Goal: Task Accomplishment & Management: Manage account settings

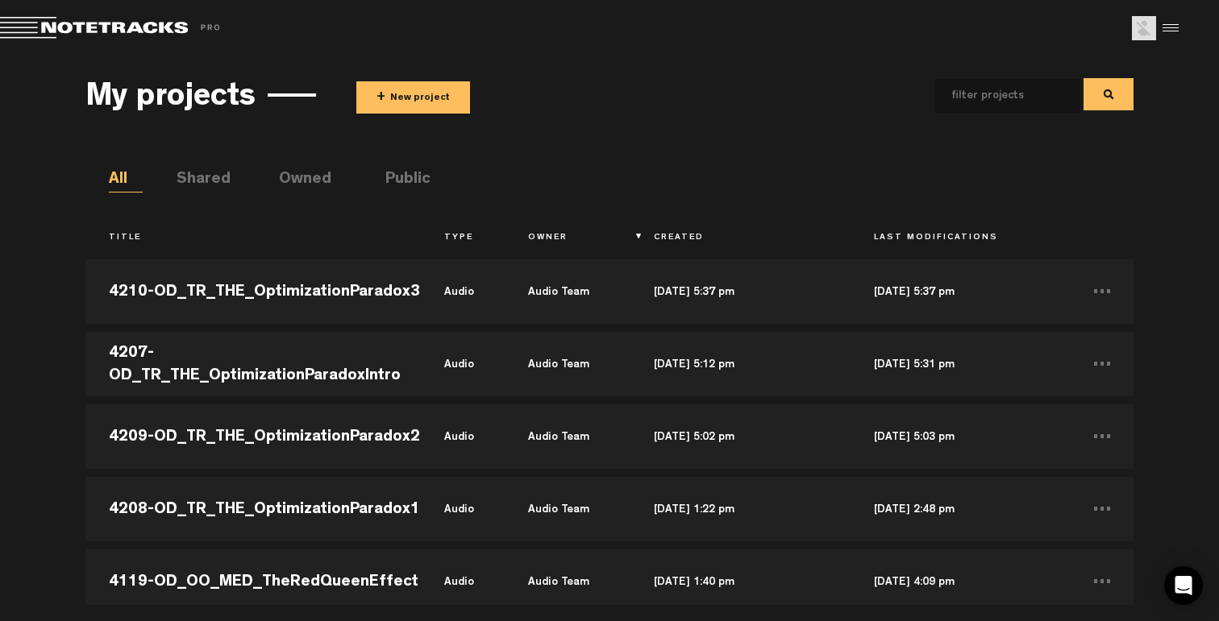
click at [1160, 21] on div at bounding box center [1168, 28] width 24 height 24
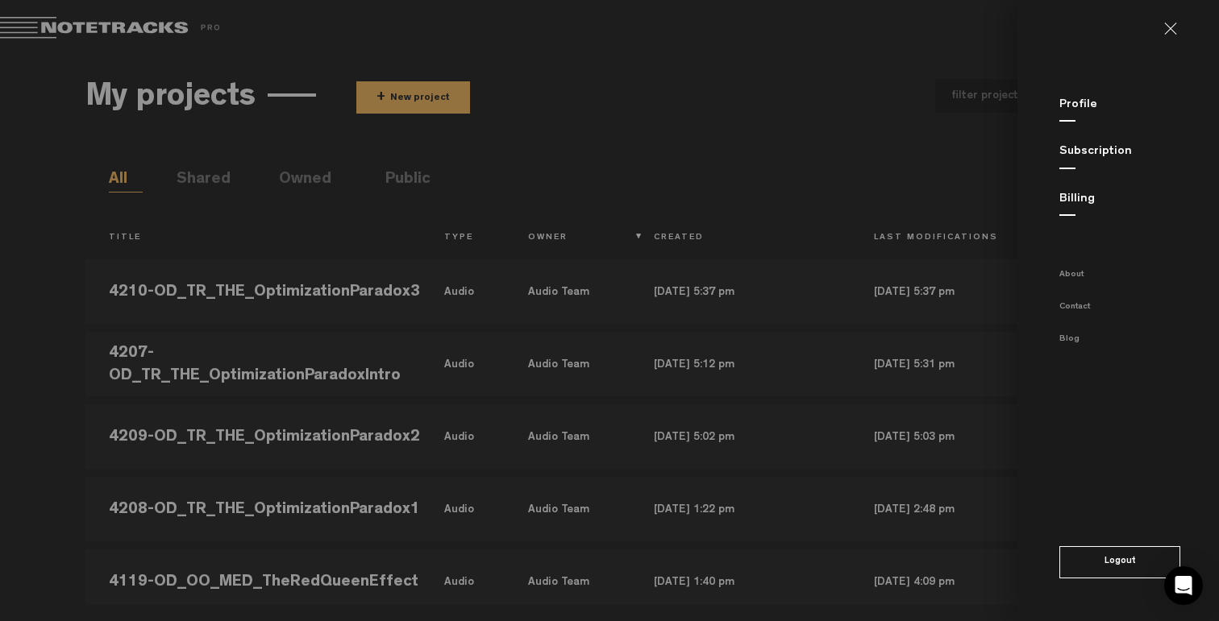
click at [1083, 208] on md-sidenav "Profile Subscription Billing About Contact Blog Logout" at bounding box center [1118, 310] width 202 height 621
click at [1079, 202] on link "Billing" at bounding box center [1076, 199] width 35 height 12
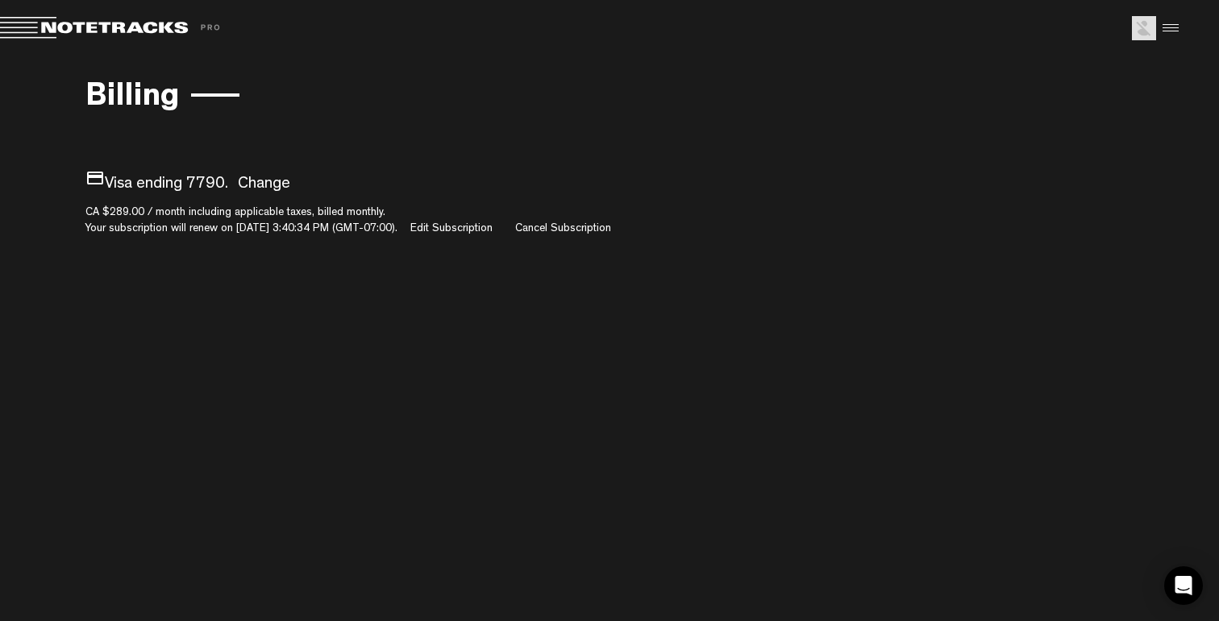
click at [61, 32] on span at bounding box center [113, 28] width 226 height 23
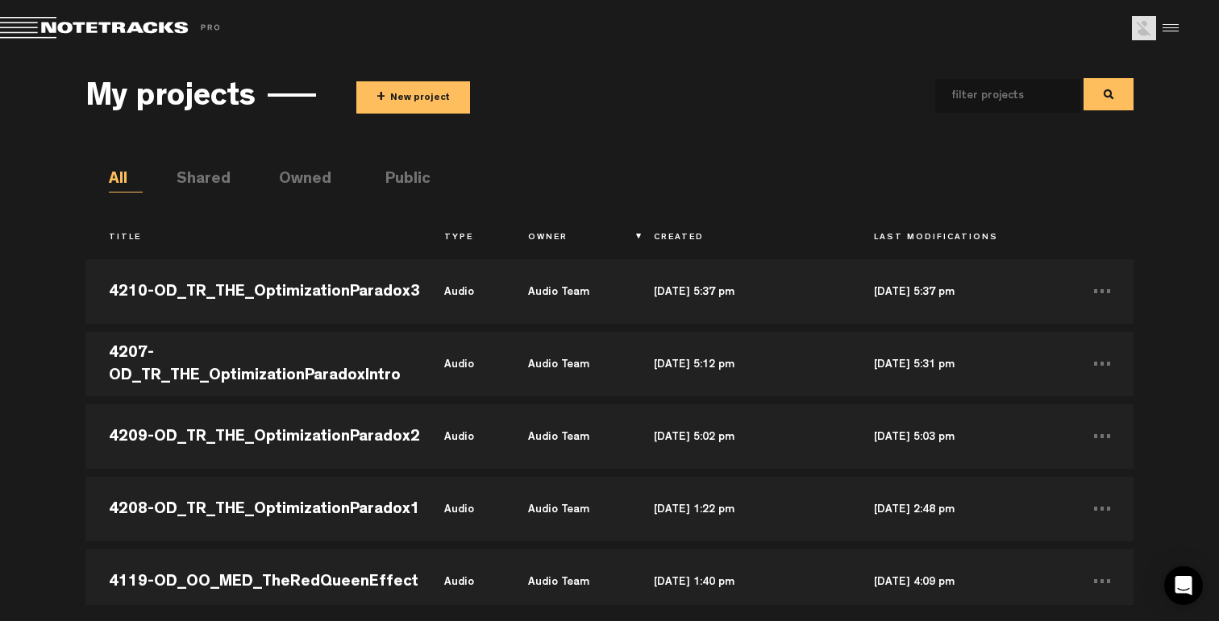
click at [1182, 31] on md-toolbar "Exit Project Share project Save project" at bounding box center [609, 28] width 1219 height 56
click at [1178, 30] on div at bounding box center [1168, 28] width 24 height 24
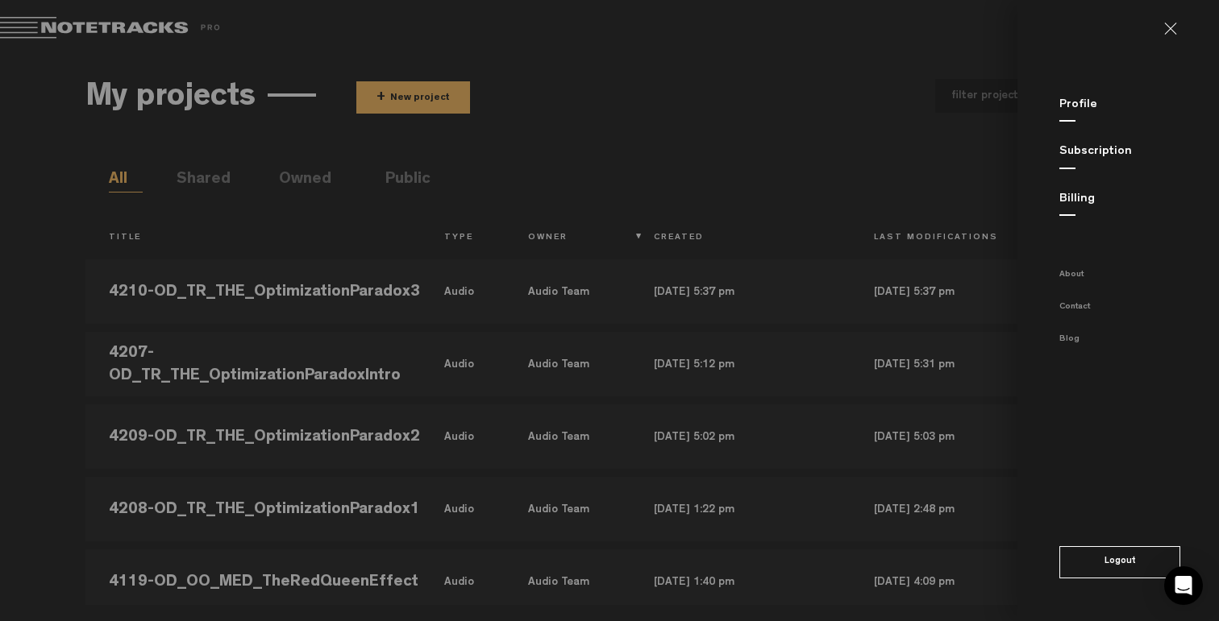
click at [1090, 152] on link "Subscription" at bounding box center [1095, 152] width 73 height 12
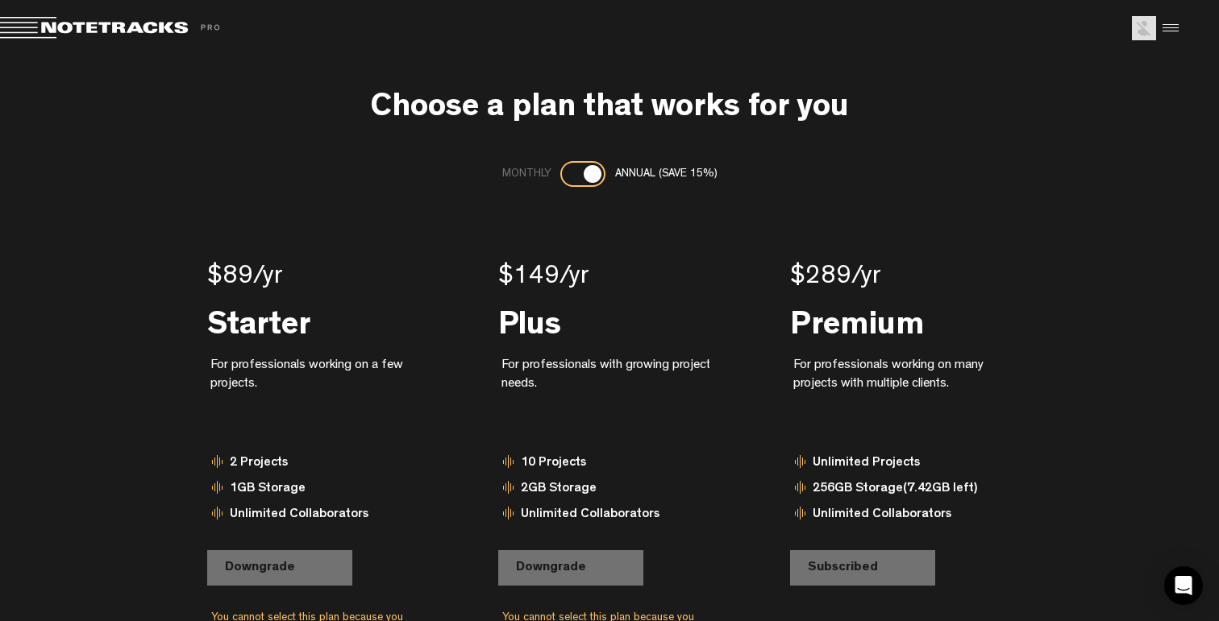
click at [1166, 27] on div at bounding box center [1168, 28] width 24 height 24
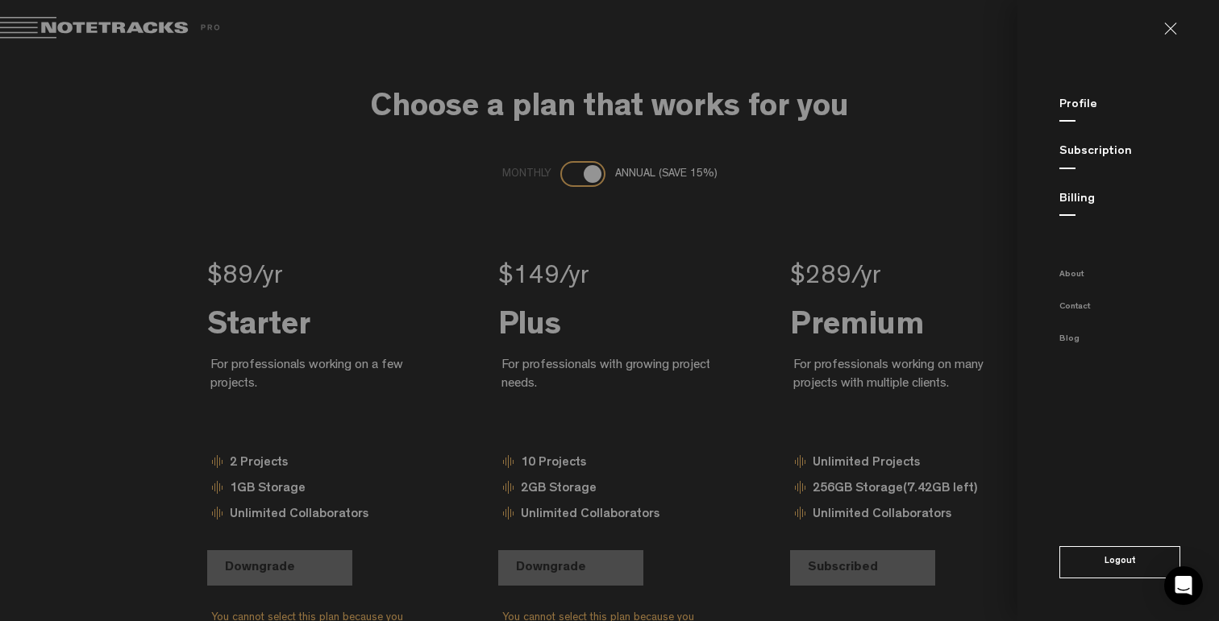
click at [906, 106] on md-backdrop at bounding box center [609, 310] width 1219 height 621
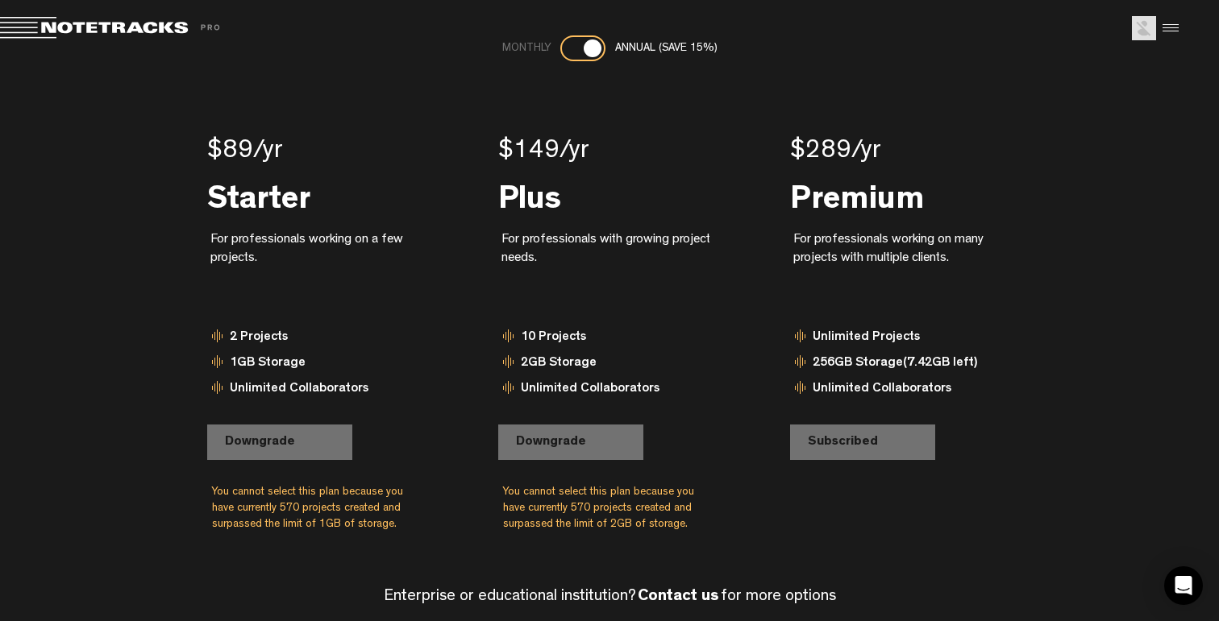
scroll to position [170, 0]
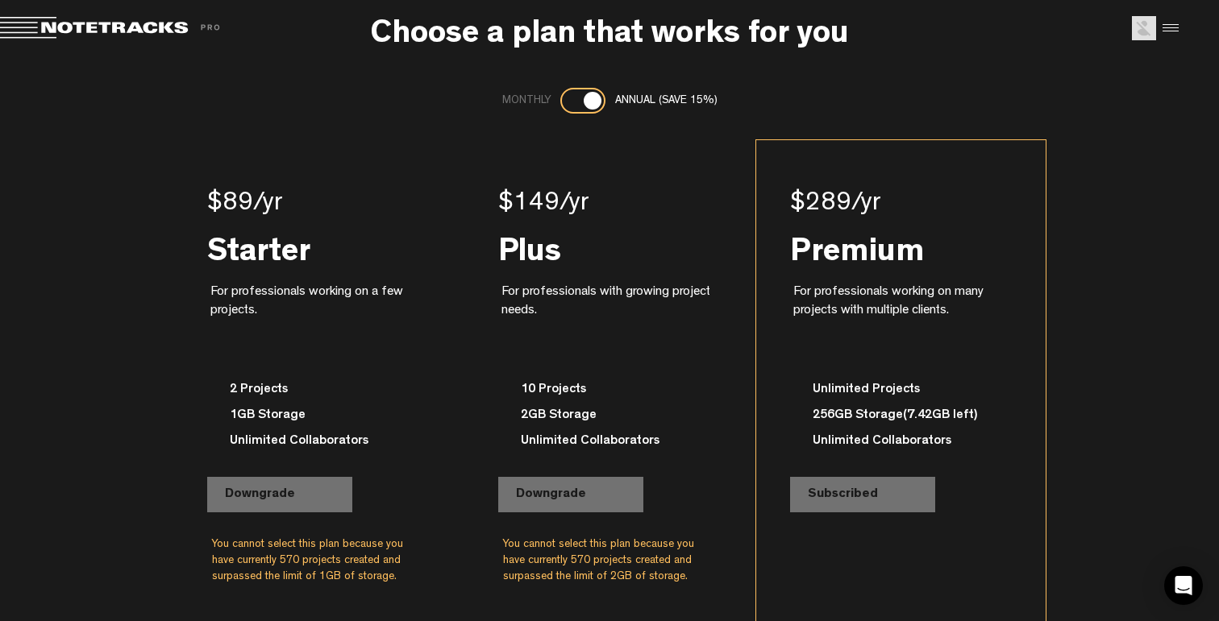
scroll to position [131, 0]
